Goal: Task Accomplishment & Management: Manage account settings

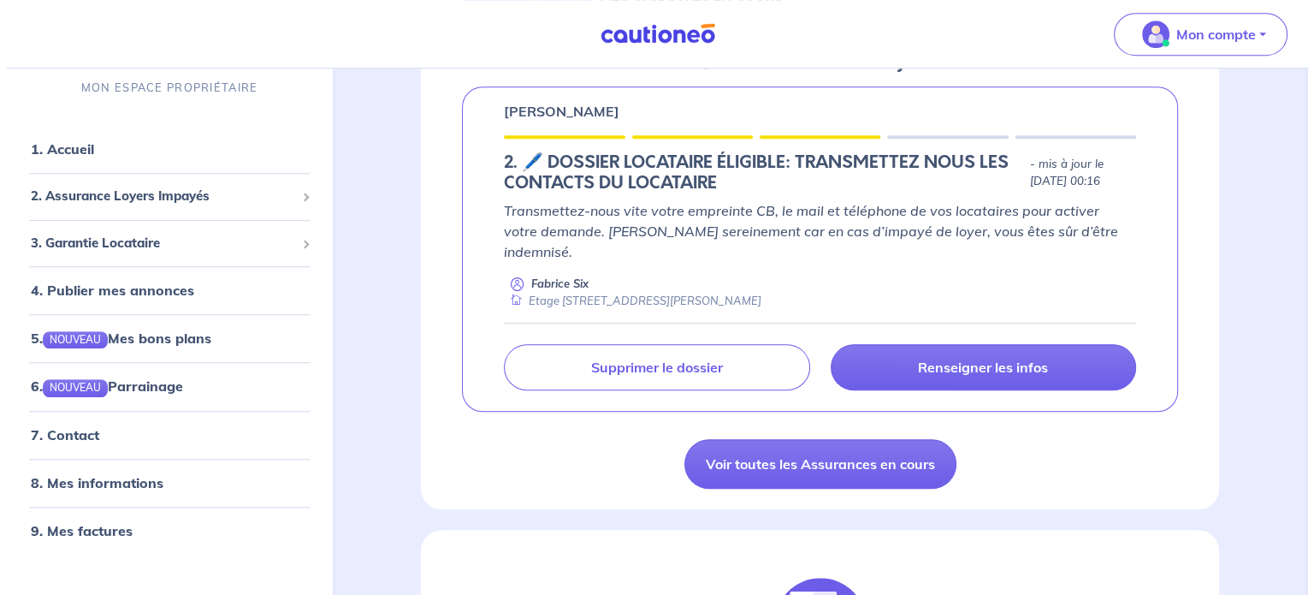
scroll to position [1099, 0]
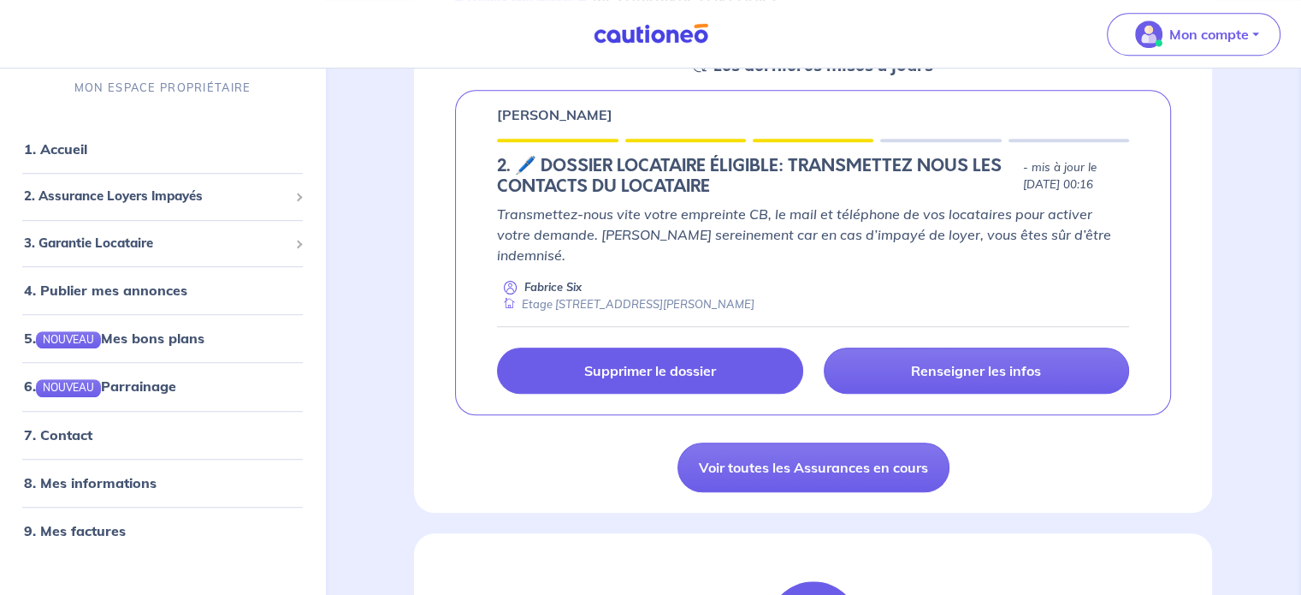
click at [724, 347] on link "Supprimer le dossier" at bounding box center [649, 370] width 305 height 46
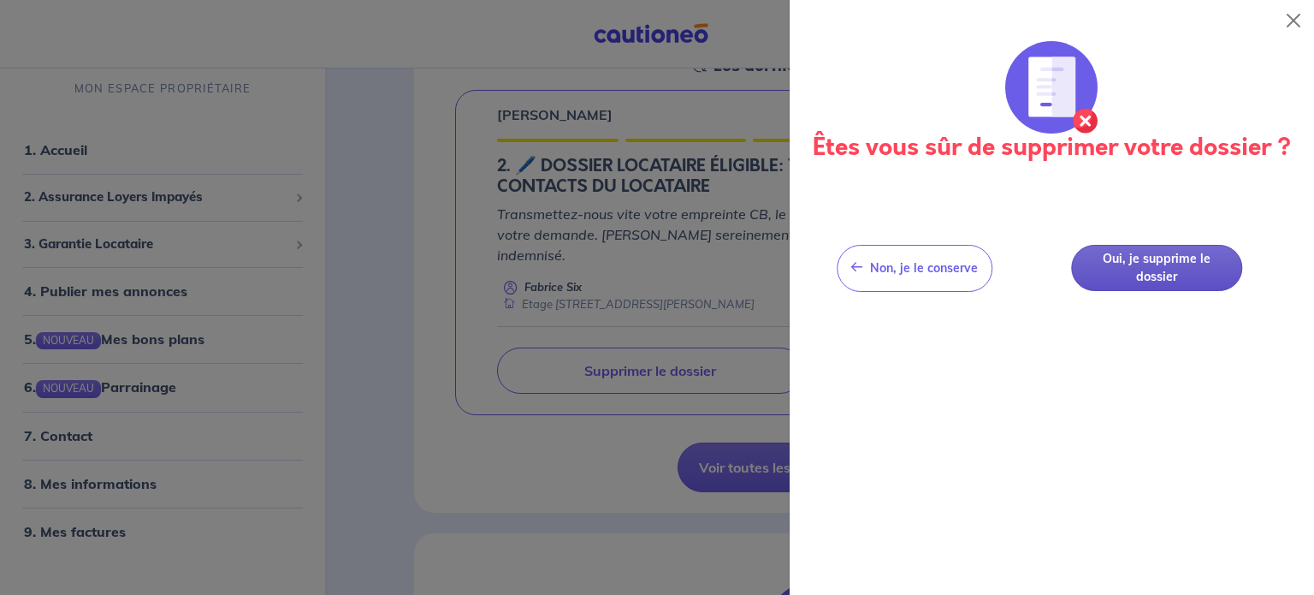
click at [1137, 269] on button "Oui, je supprime le dossier" at bounding box center [1156, 268] width 171 height 47
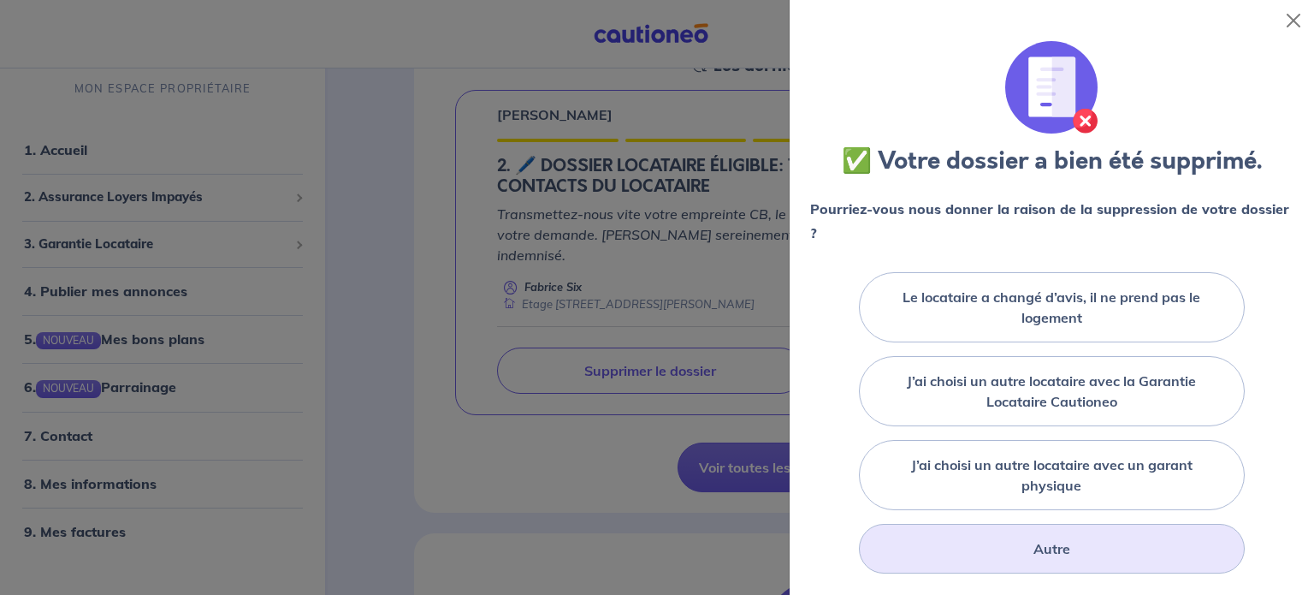
click at [1090, 547] on div "Autre" at bounding box center [1052, 549] width 386 height 50
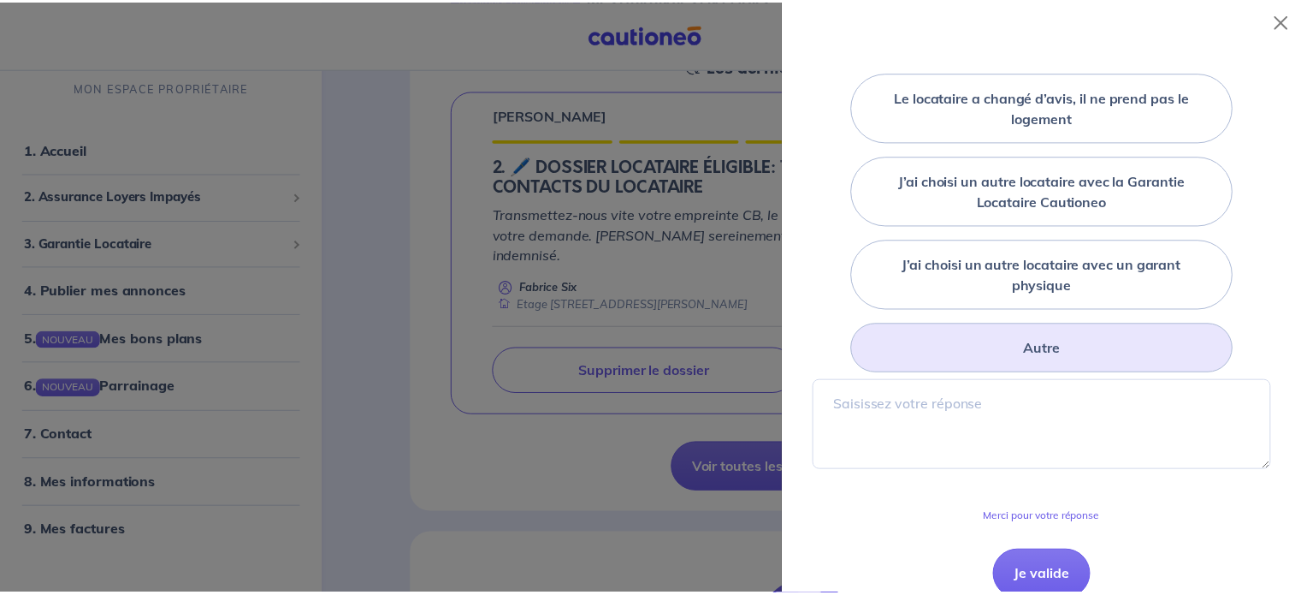
scroll to position [208, 0]
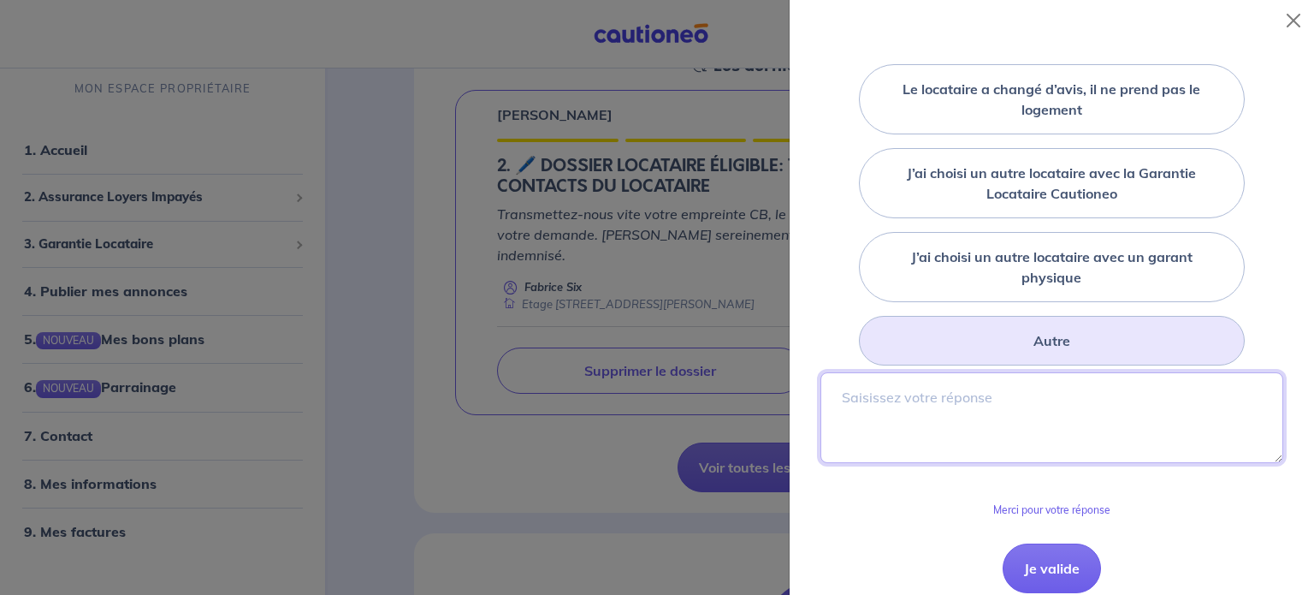
click at [953, 382] on textarea at bounding box center [1052, 417] width 463 height 91
click at [927, 403] on textarea "le dossier a ete rempli sur un autre" at bounding box center [1052, 417] width 463 height 91
type textarea "le dossier a été rempli sur un autre"
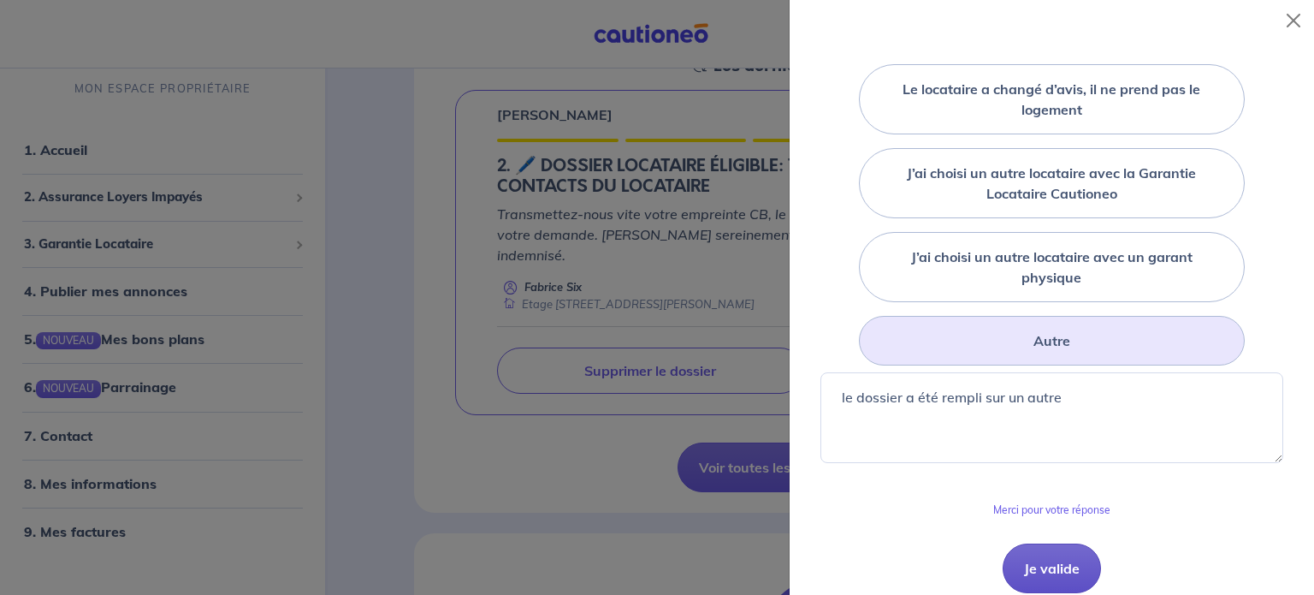
click at [1051, 578] on button "Je valide" at bounding box center [1052, 568] width 98 height 50
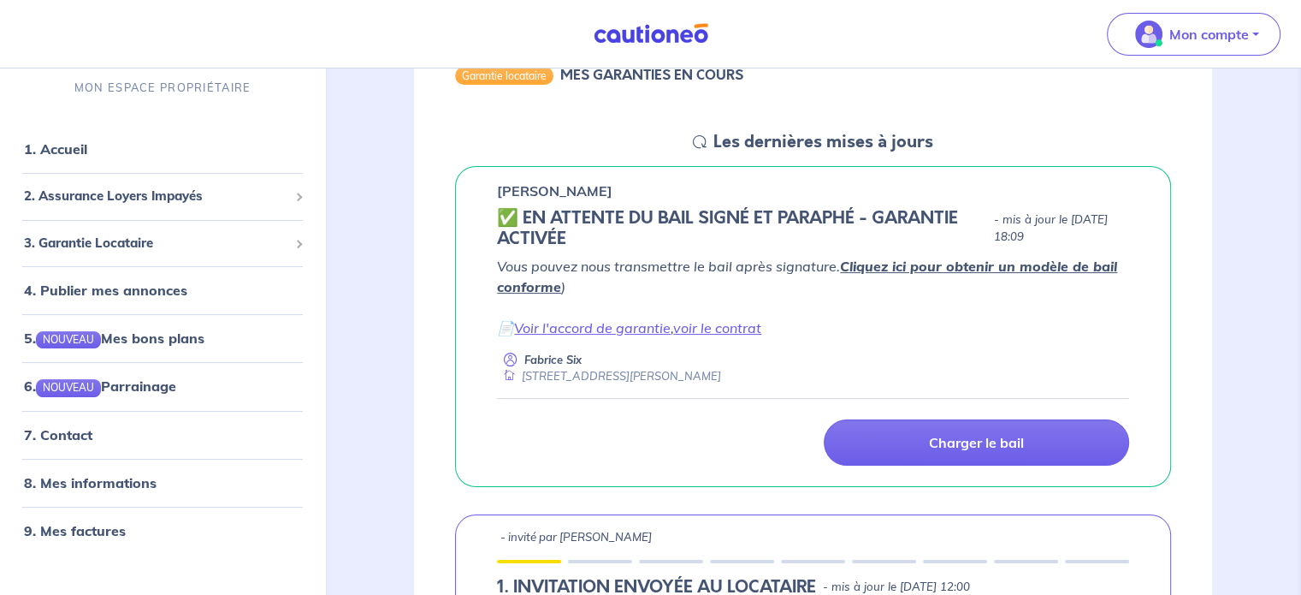
scroll to position [179, 0]
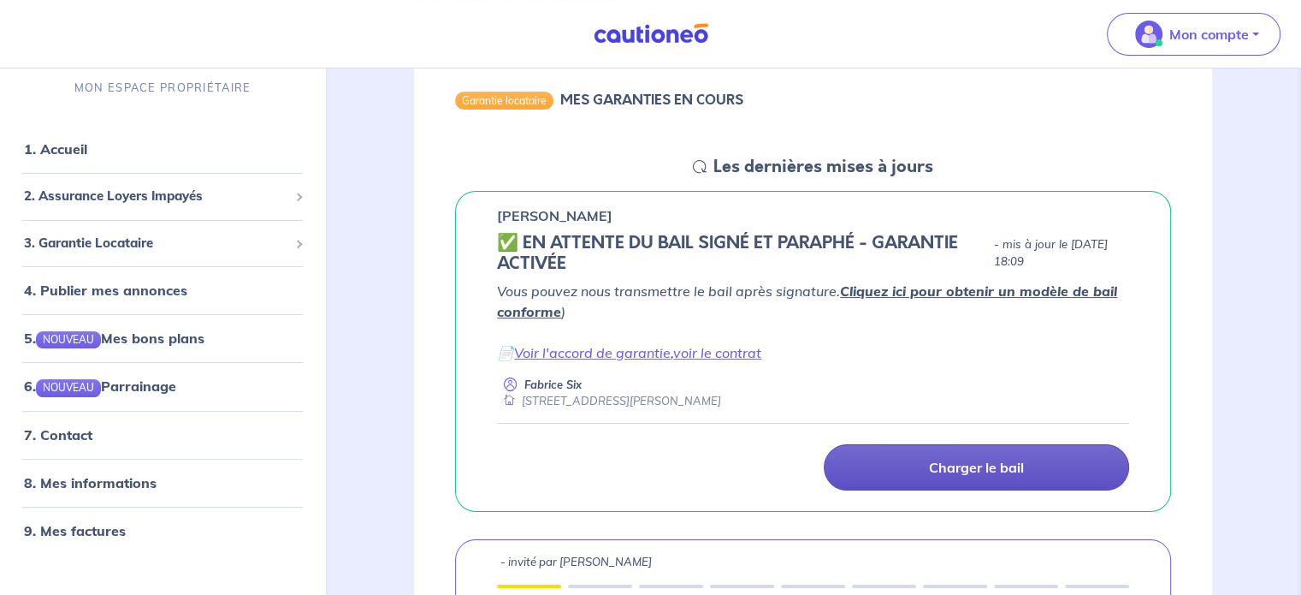
click at [1082, 460] on link "Charger le bail" at bounding box center [976, 467] width 305 height 46
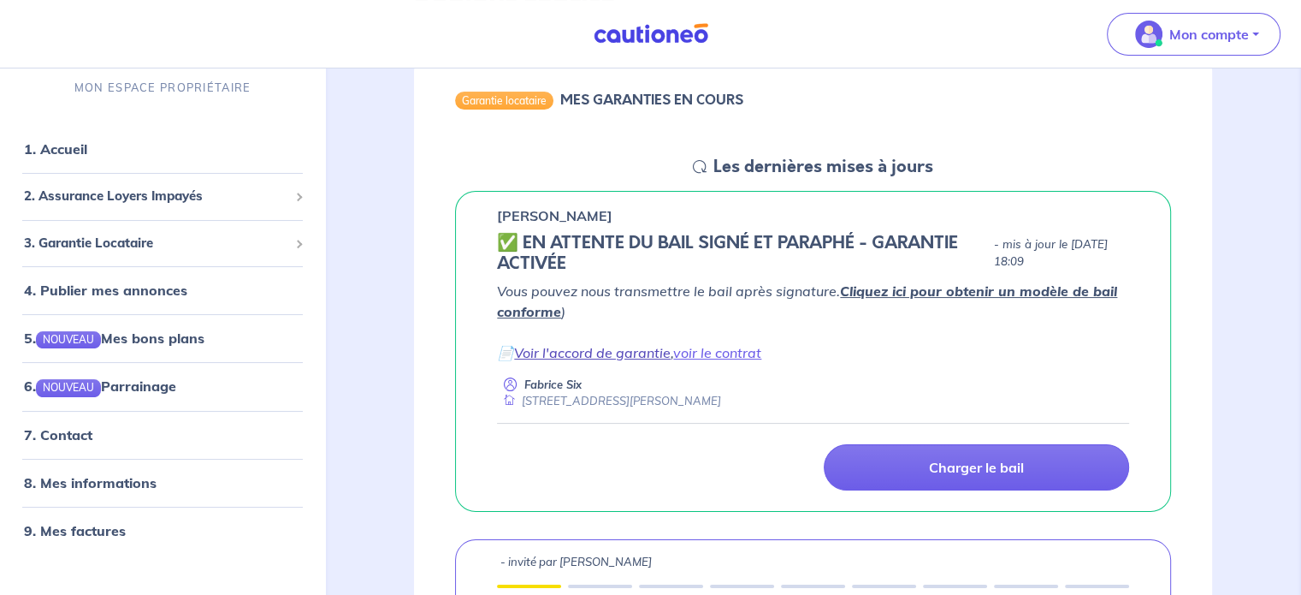
click at [626, 347] on link "Voir l'accord de garantie" at bounding box center [592, 352] width 157 height 17
click at [750, 352] on link "voir le contrat" at bounding box center [717, 352] width 88 height 17
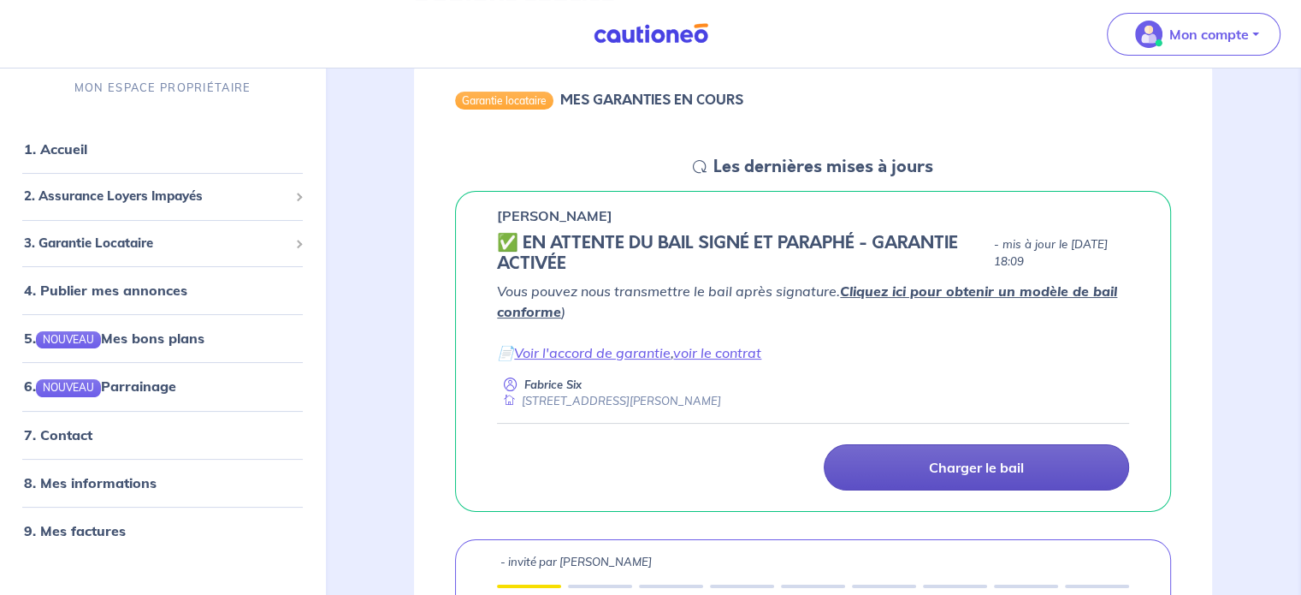
click at [884, 447] on link "Charger le bail" at bounding box center [976, 467] width 305 height 46
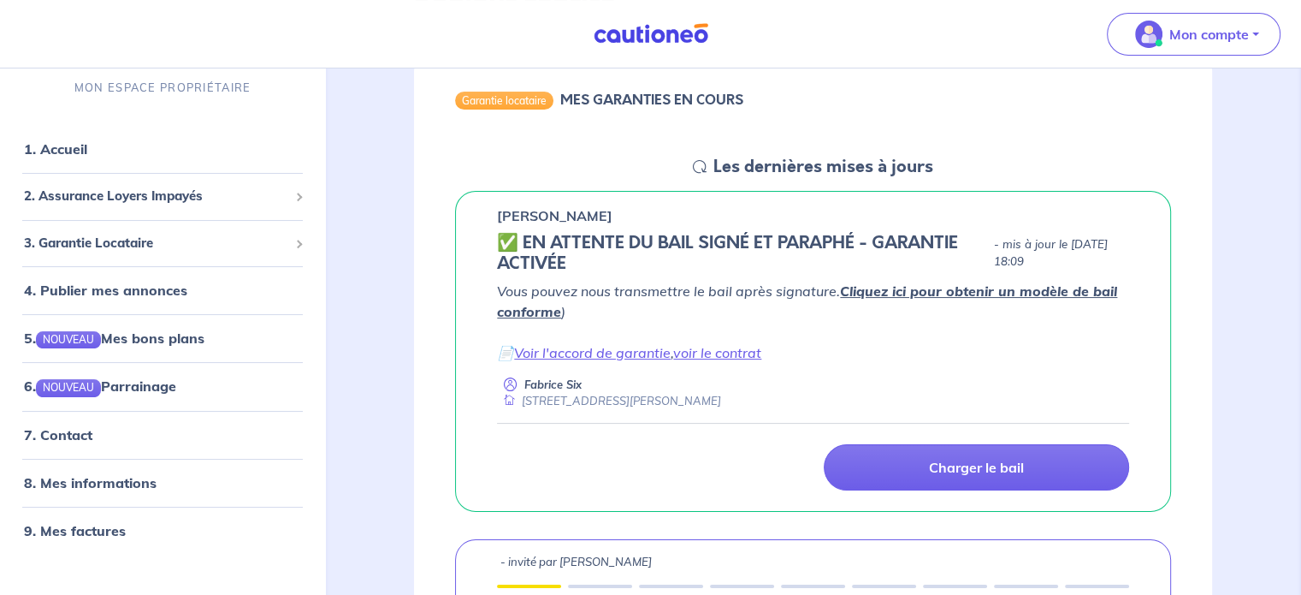
click at [975, 289] on link "Cliquez ici pour obtenir un modèle de bail conforme" at bounding box center [807, 301] width 620 height 38
